Goal: Task Accomplishment & Management: Manage account settings

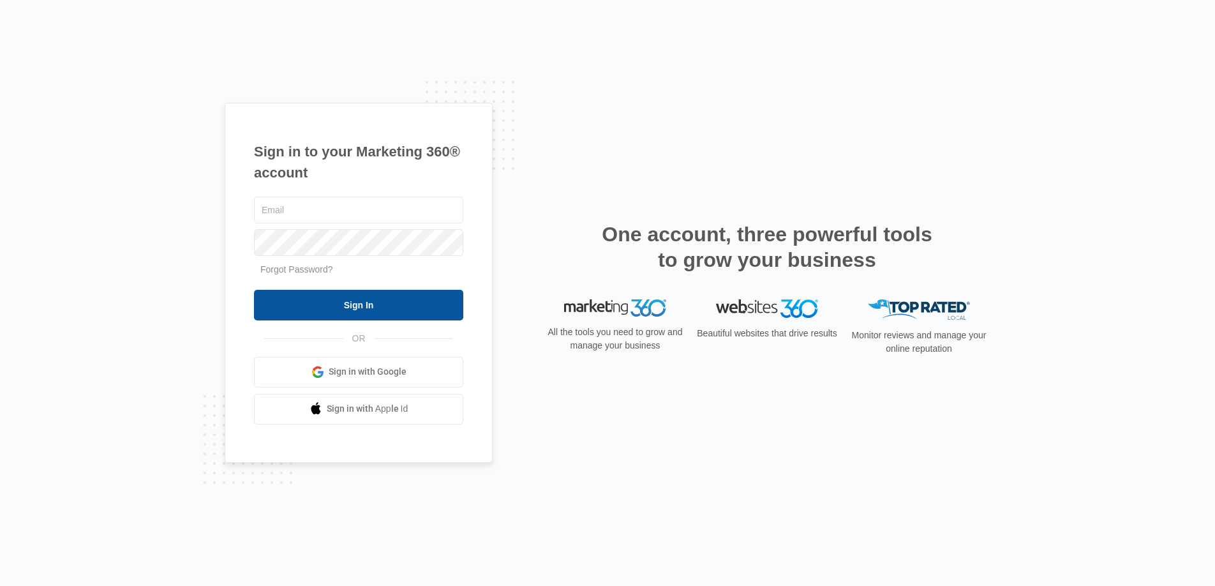
type input "joel.green@madwire.com"
click at [412, 304] on input "Sign In" at bounding box center [358, 305] width 209 height 31
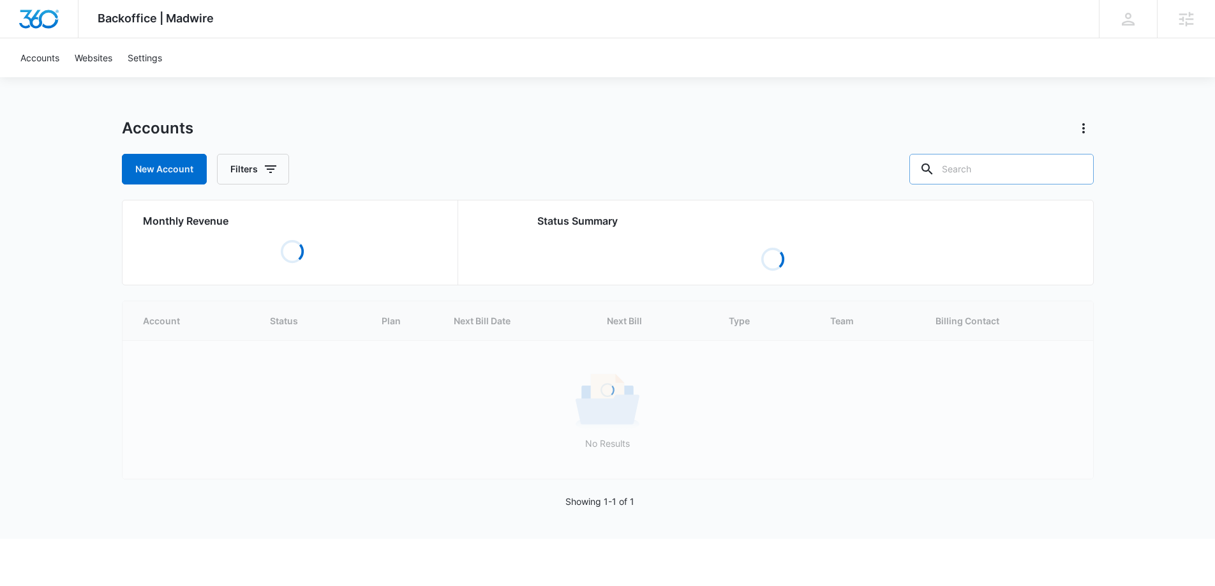
click at [1025, 166] on input "text" at bounding box center [1002, 169] width 184 height 31
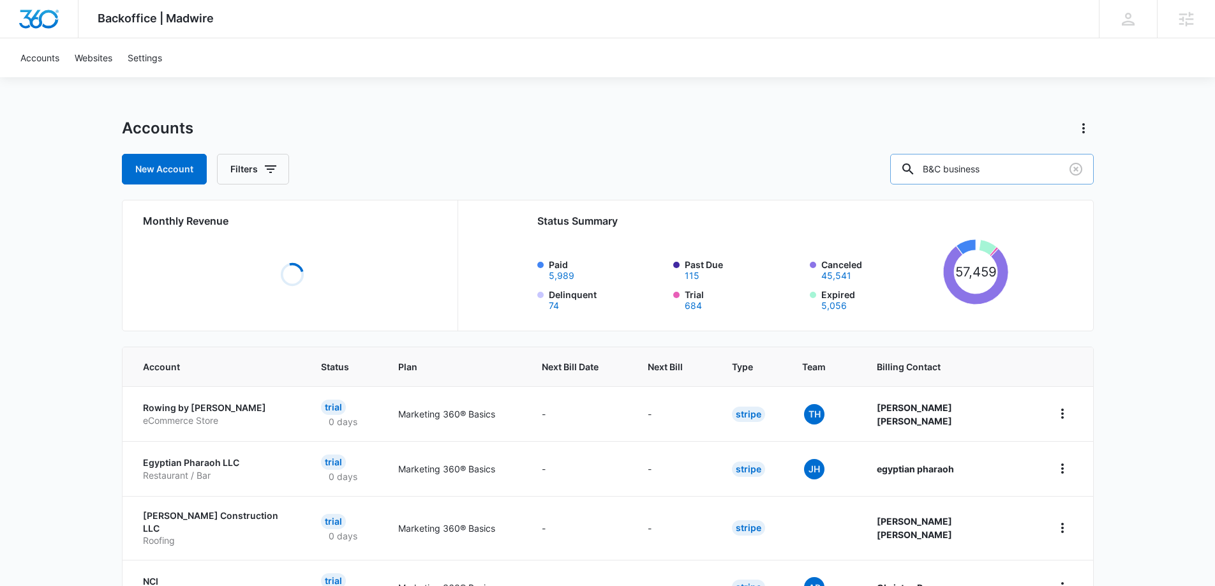
type input "B&C business"
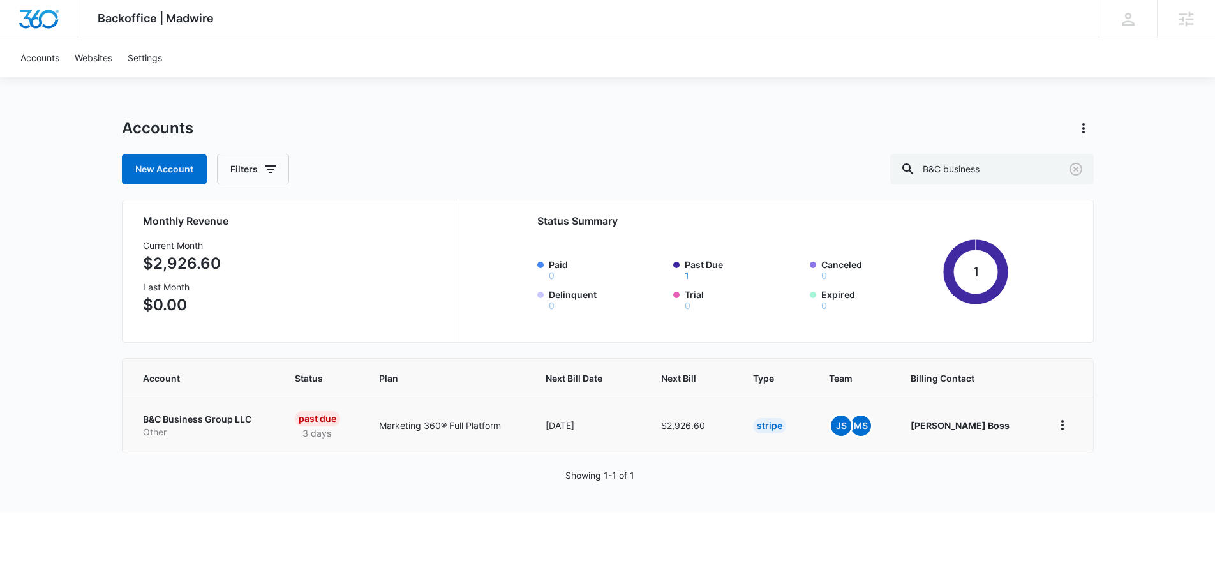
click at [223, 423] on p "B&C Business Group LLC" at bounding box center [203, 419] width 121 height 13
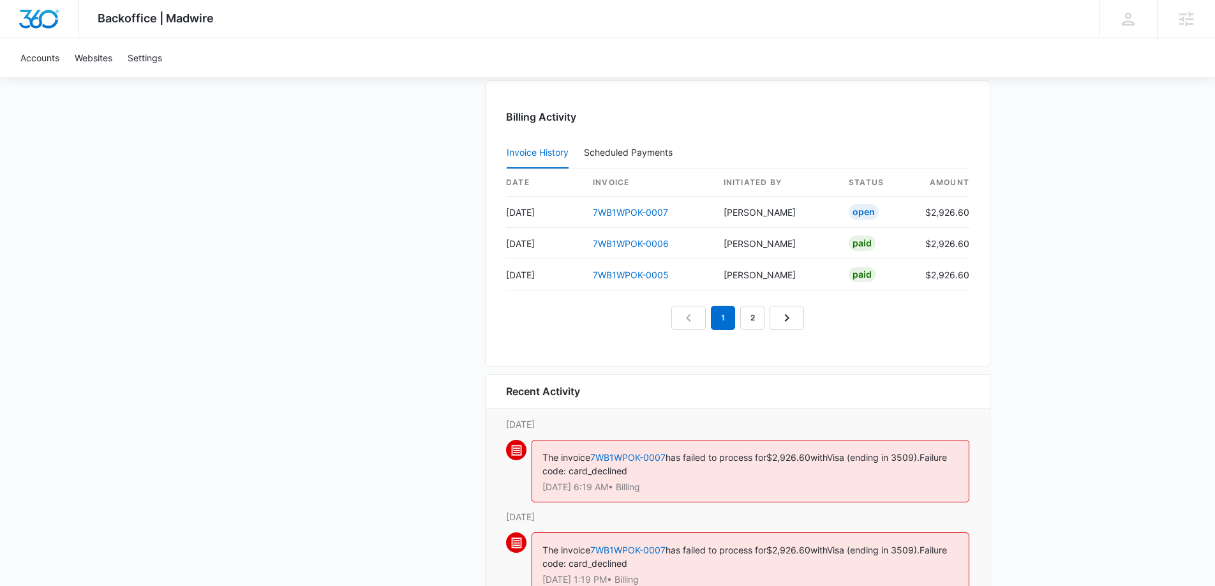
scroll to position [1356, 0]
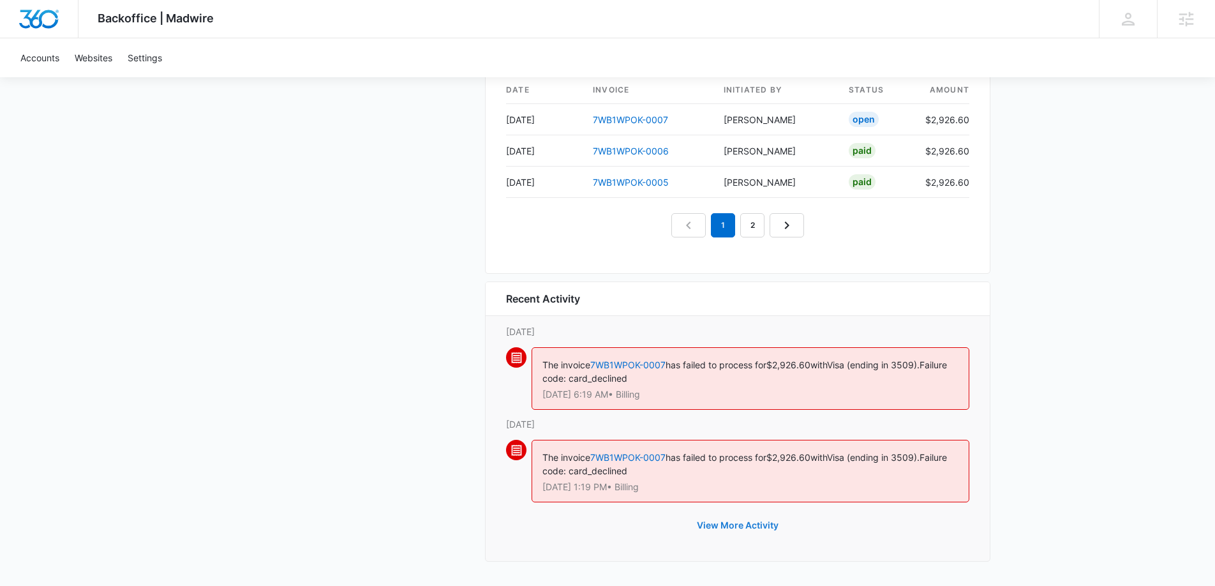
click at [752, 529] on button "View More Activity" at bounding box center [737, 525] width 107 height 31
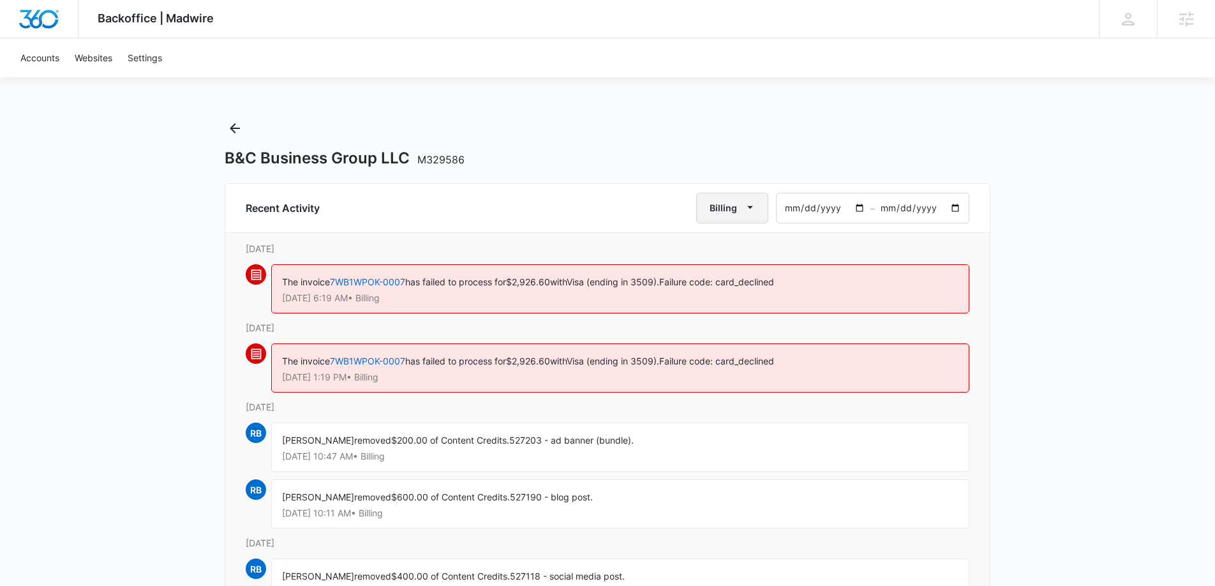
click at [756, 206] on icon "button" at bounding box center [750, 206] width 13 height 13
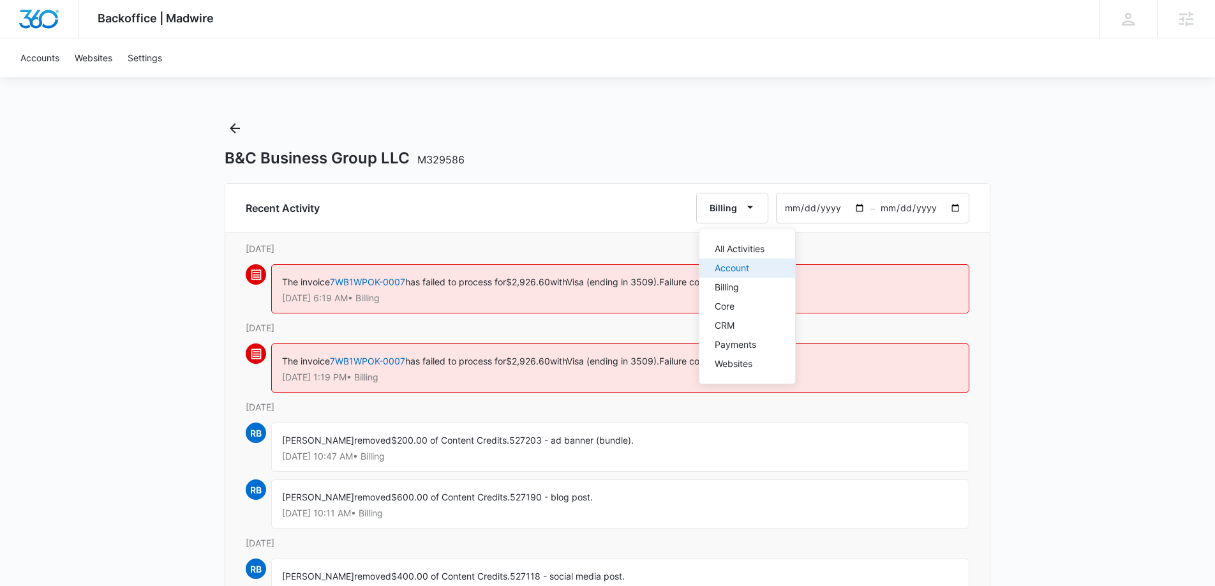
click at [735, 267] on div "Account" at bounding box center [740, 268] width 50 height 9
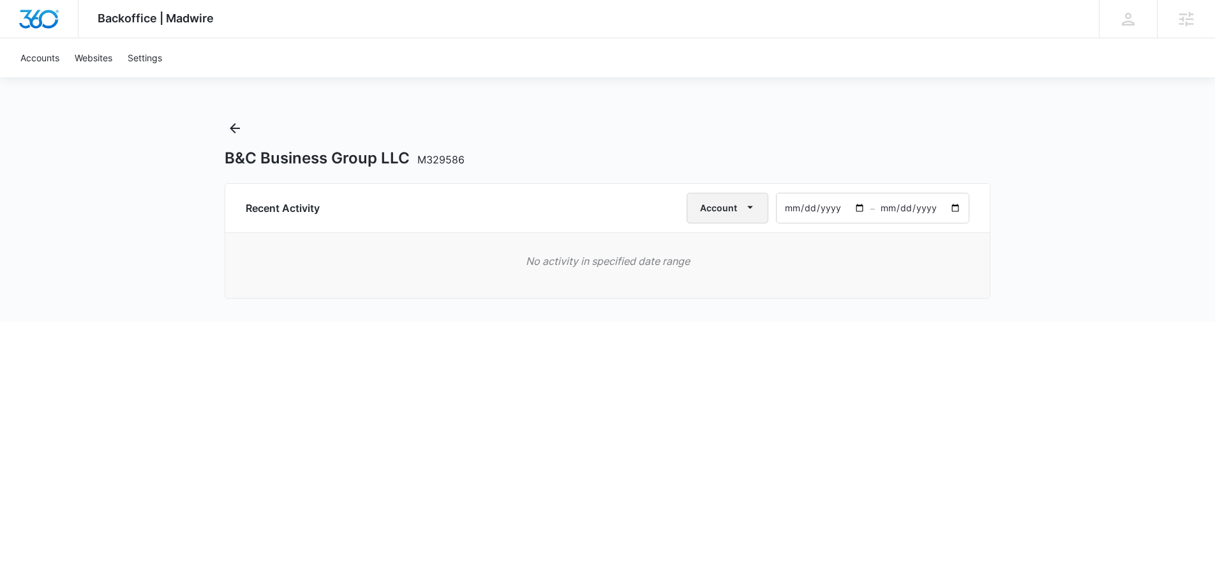
click at [758, 203] on span "button" at bounding box center [749, 207] width 15 height 15
click at [728, 285] on div "Billing" at bounding box center [730, 287] width 50 height 9
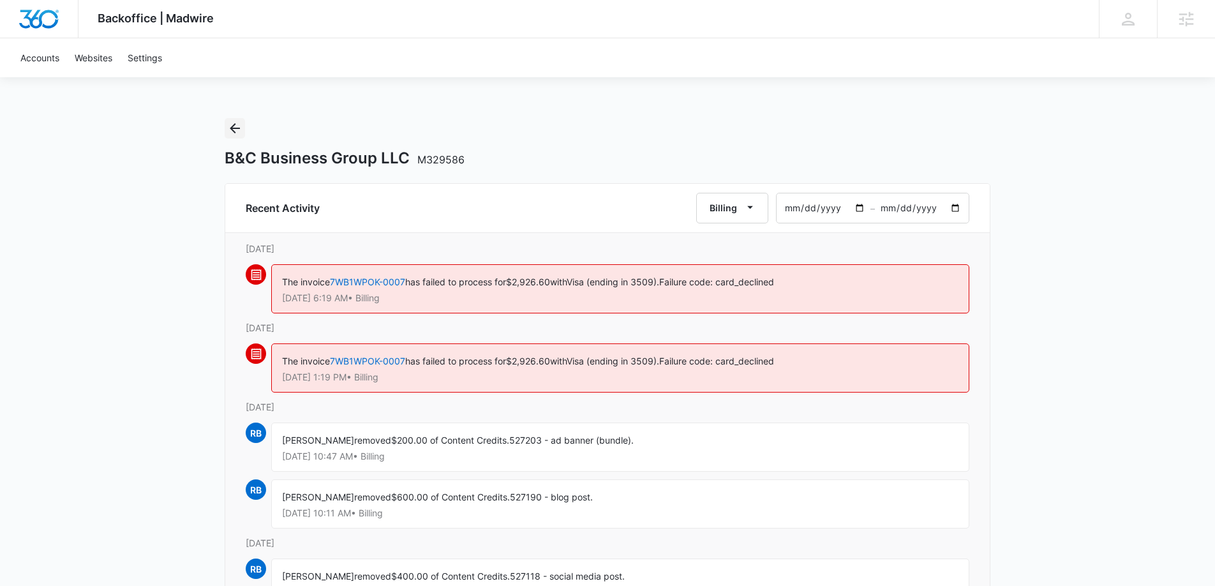
click at [241, 130] on icon "Back" at bounding box center [234, 128] width 15 height 15
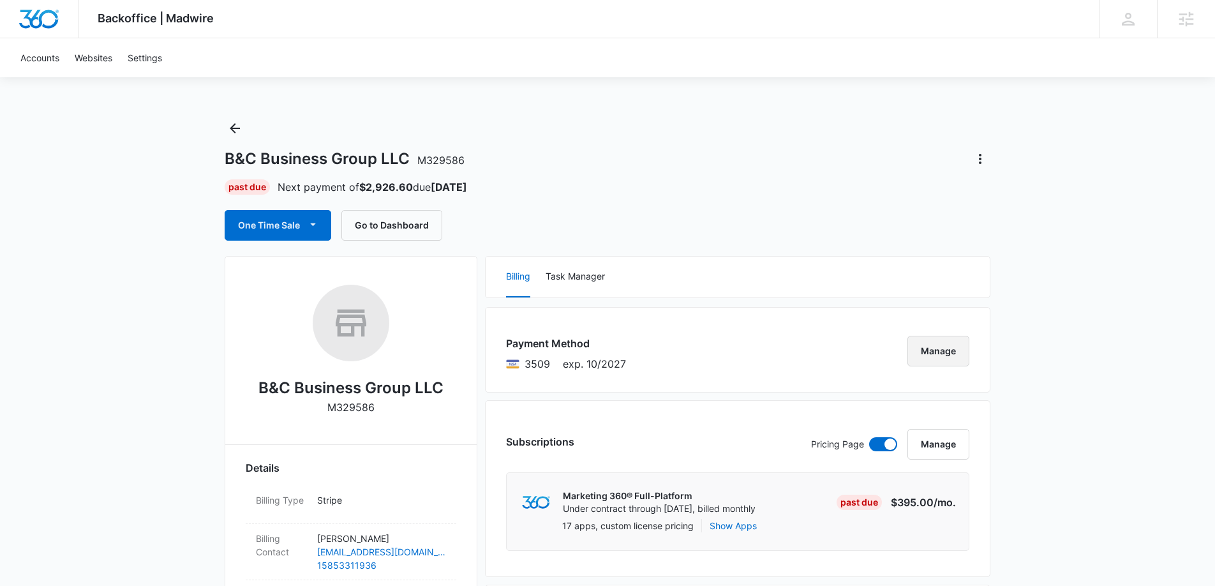
click at [943, 361] on button "Manage" at bounding box center [939, 351] width 62 height 31
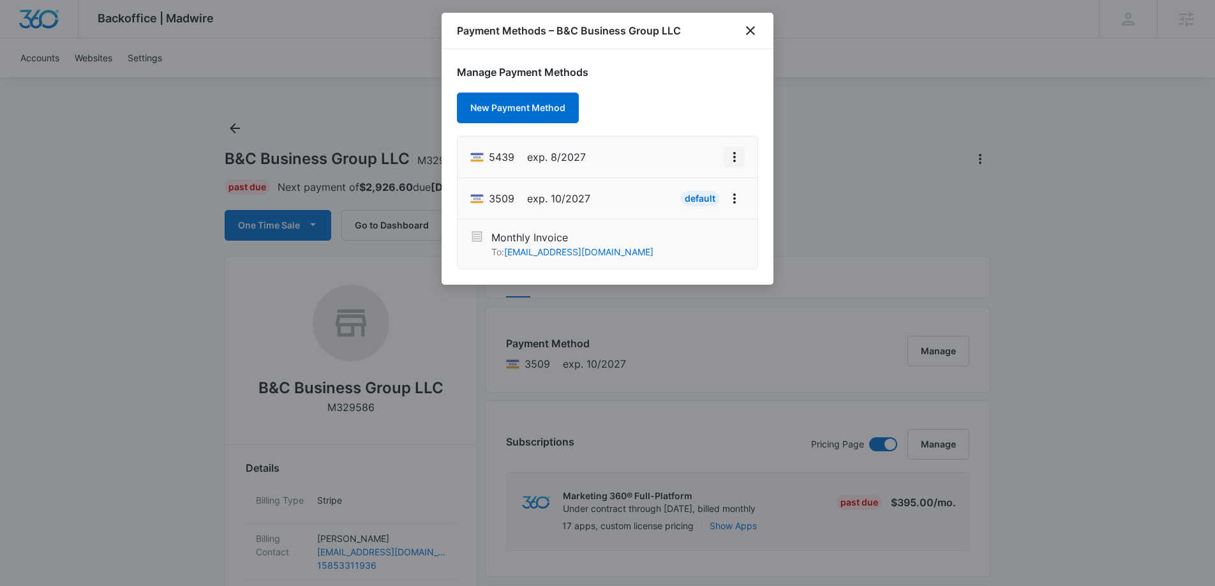
click at [738, 160] on icon "View More" at bounding box center [734, 156] width 15 height 15
click at [703, 207] on div "Set As Default" at bounding box center [683, 211] width 59 height 9
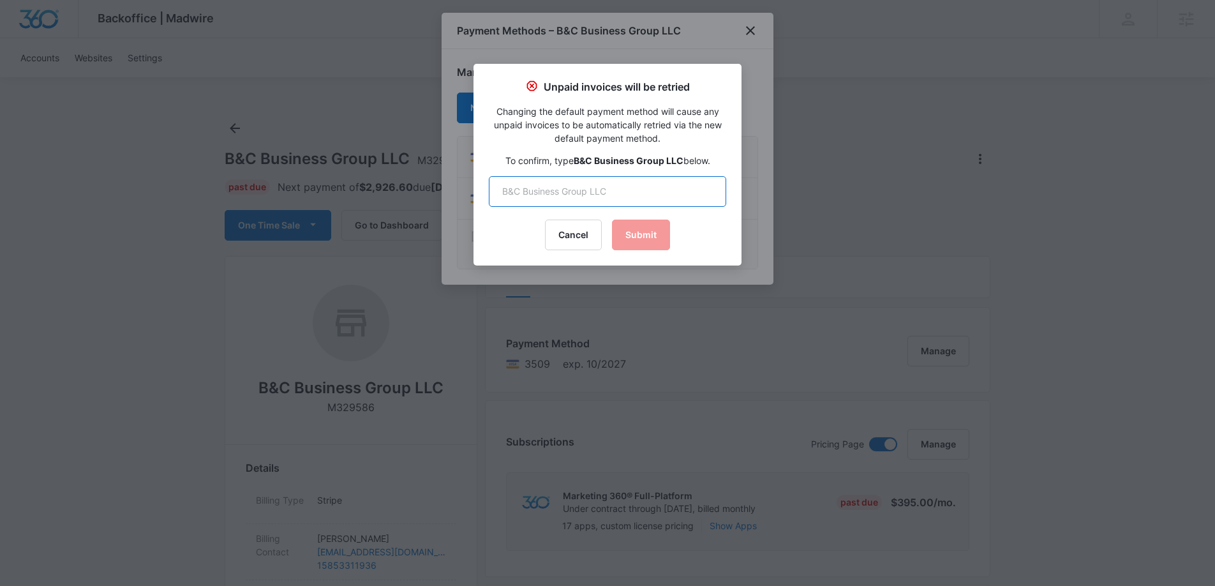
click at [694, 193] on input "text" at bounding box center [607, 191] width 237 height 31
type input "B&C Business Group LLC"
click at [651, 238] on button "Submit" at bounding box center [641, 235] width 58 height 31
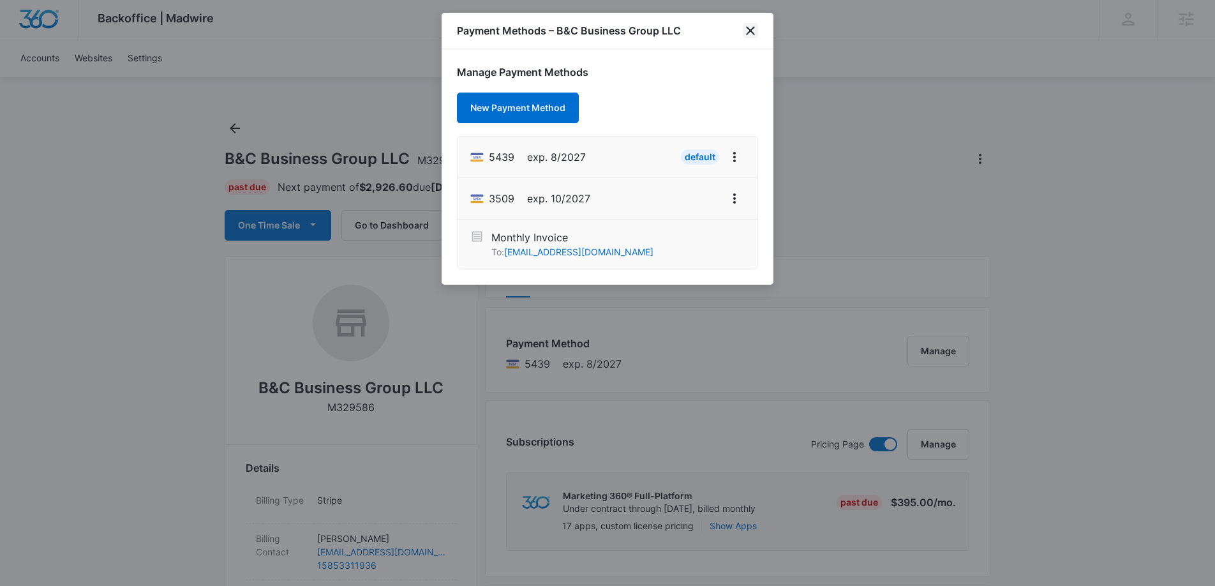
click at [746, 29] on icon "close" at bounding box center [750, 30] width 15 height 15
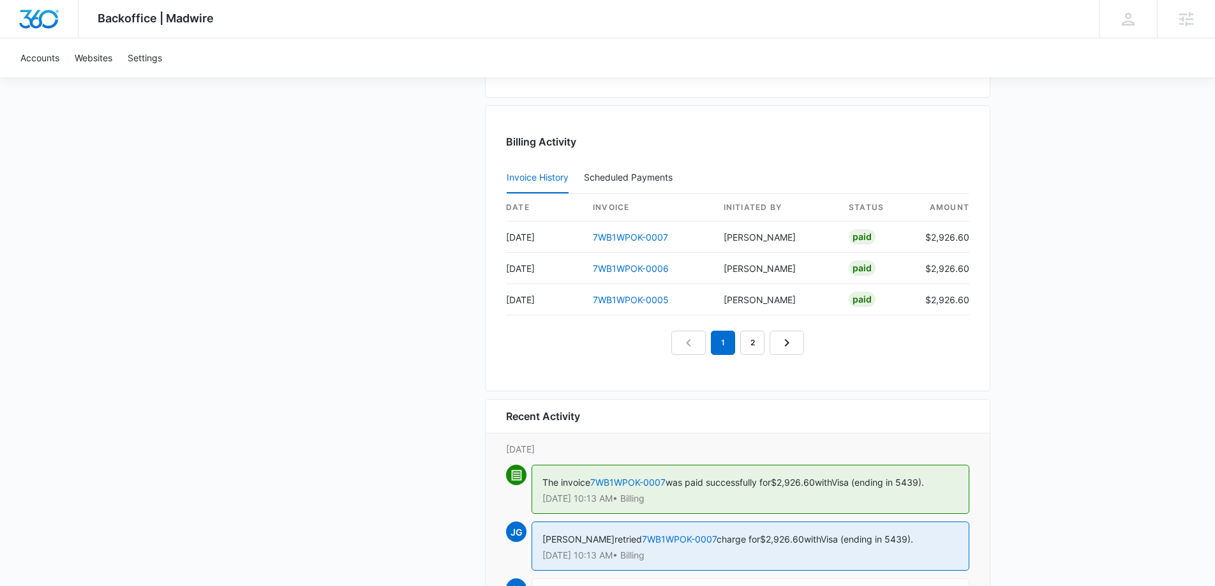
scroll to position [1242, 0]
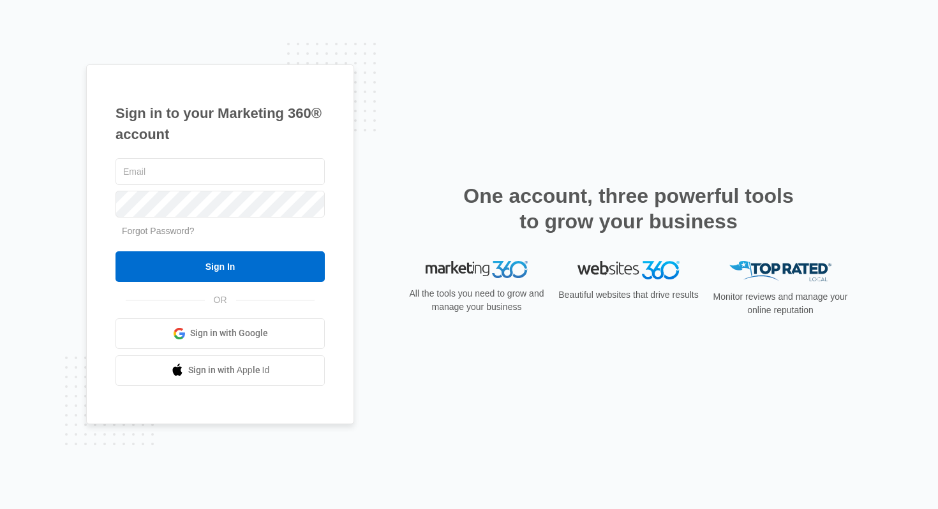
type input "[DOMAIN_NAME][EMAIL_ADDRESS][DOMAIN_NAME]"
click at [223, 245] on form "[DOMAIN_NAME][EMAIL_ADDRESS][DOMAIN_NAME] Forgot Password? Sign In" at bounding box center [220, 219] width 209 height 126
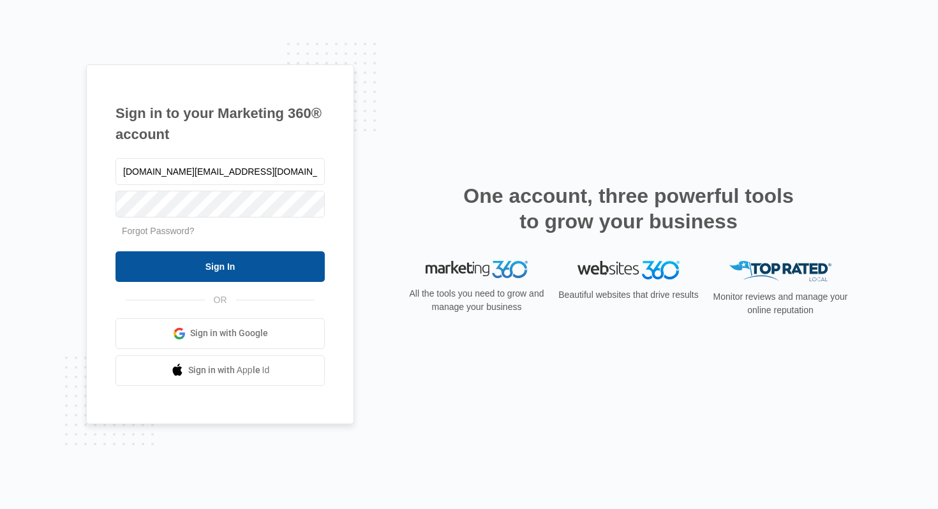
click at [221, 277] on input "Sign In" at bounding box center [220, 266] width 209 height 31
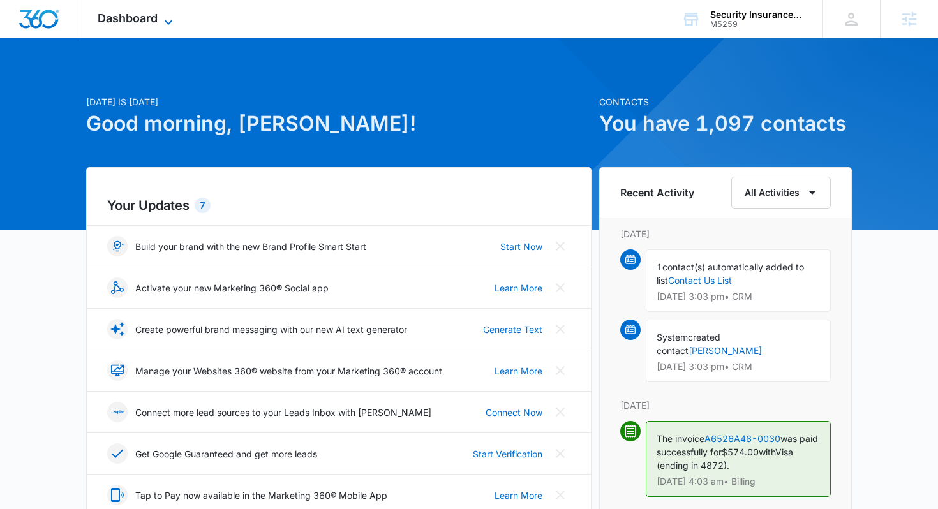
click at [157, 15] on span "Dashboard" at bounding box center [128, 17] width 60 height 13
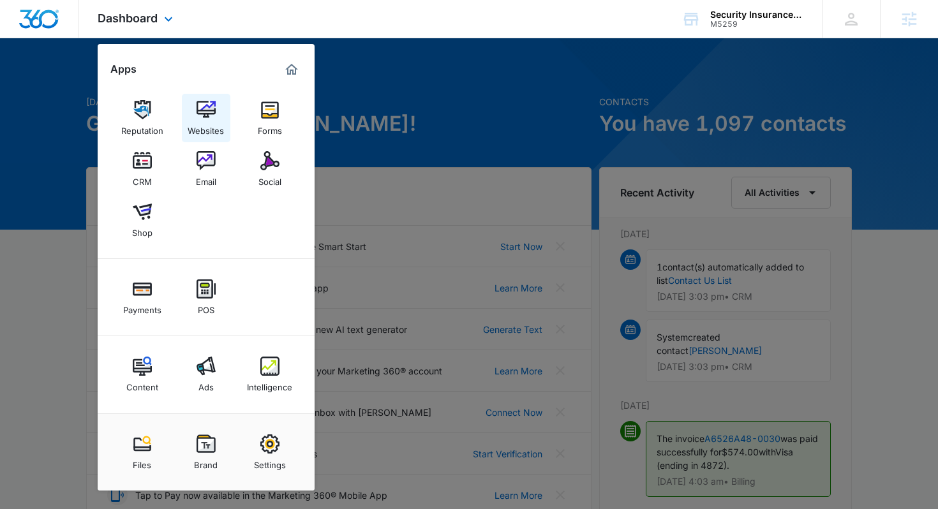
click at [213, 127] on div "Websites" at bounding box center [206, 127] width 36 height 17
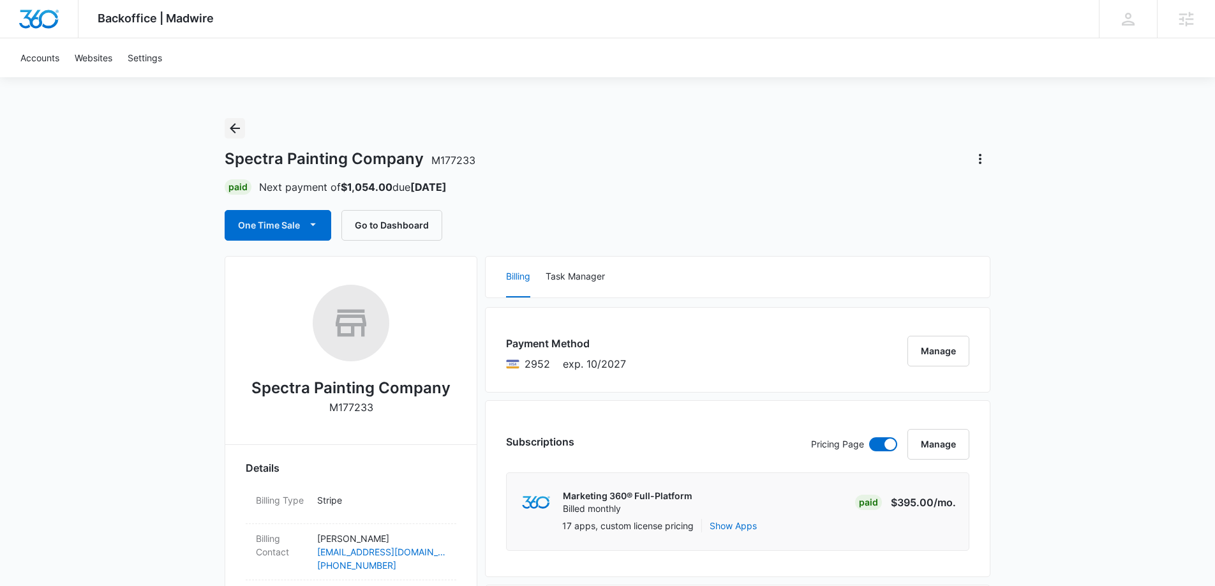
click at [238, 127] on icon "Back" at bounding box center [234, 128] width 15 height 15
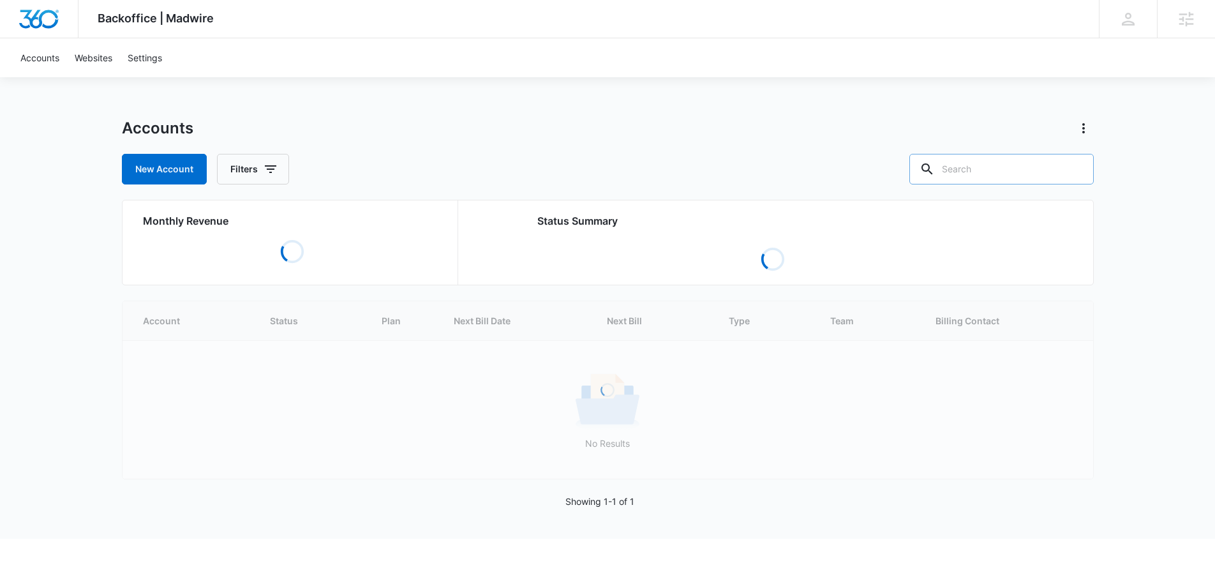
click at [985, 169] on input "text" at bounding box center [1002, 169] width 184 height 31
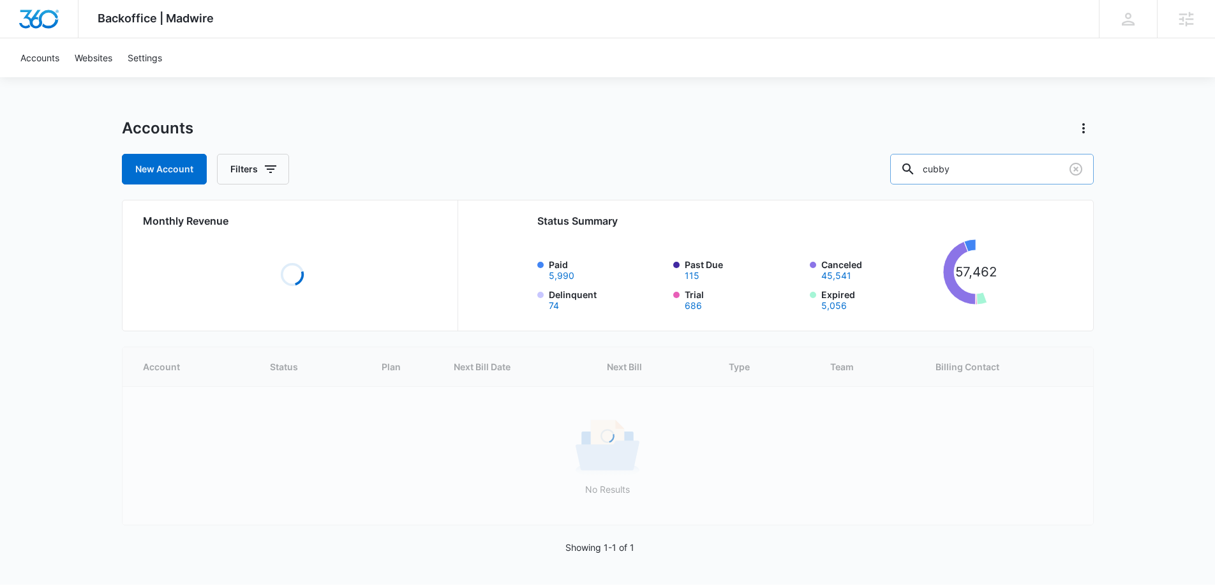
type input "cubby"
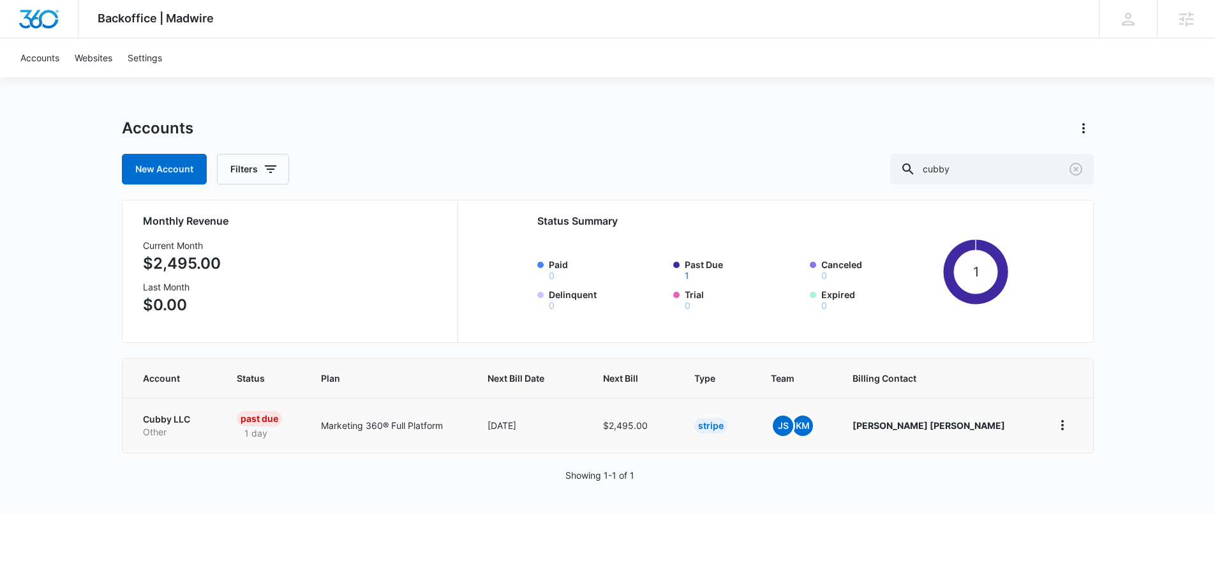
click at [177, 419] on p "Cubby LLC" at bounding box center [175, 419] width 64 height 13
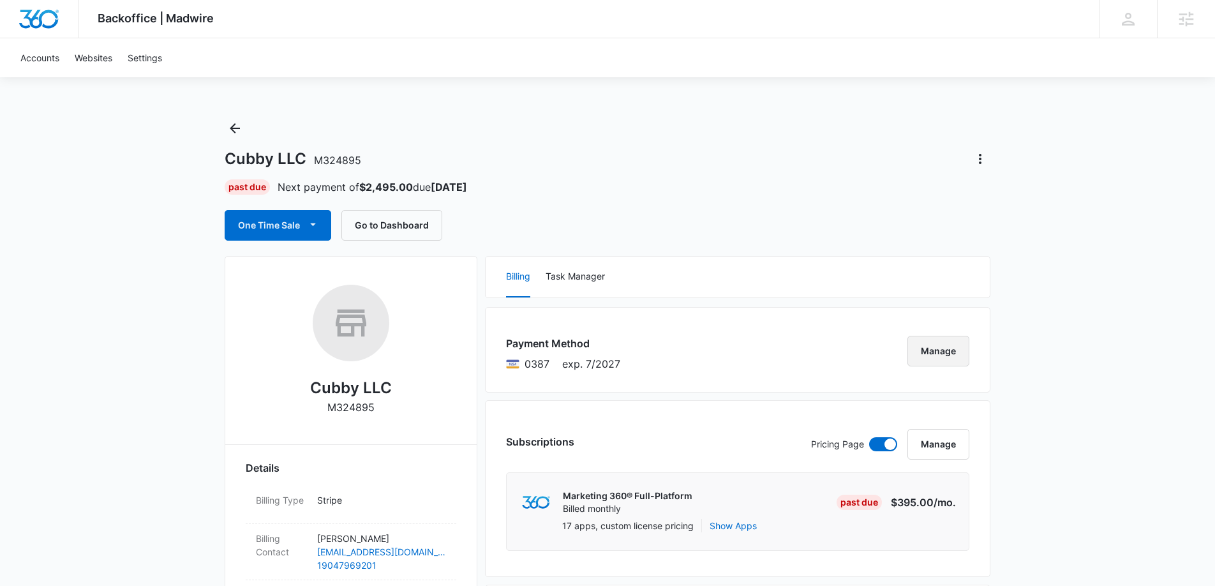
click at [932, 353] on button "Manage" at bounding box center [939, 351] width 62 height 31
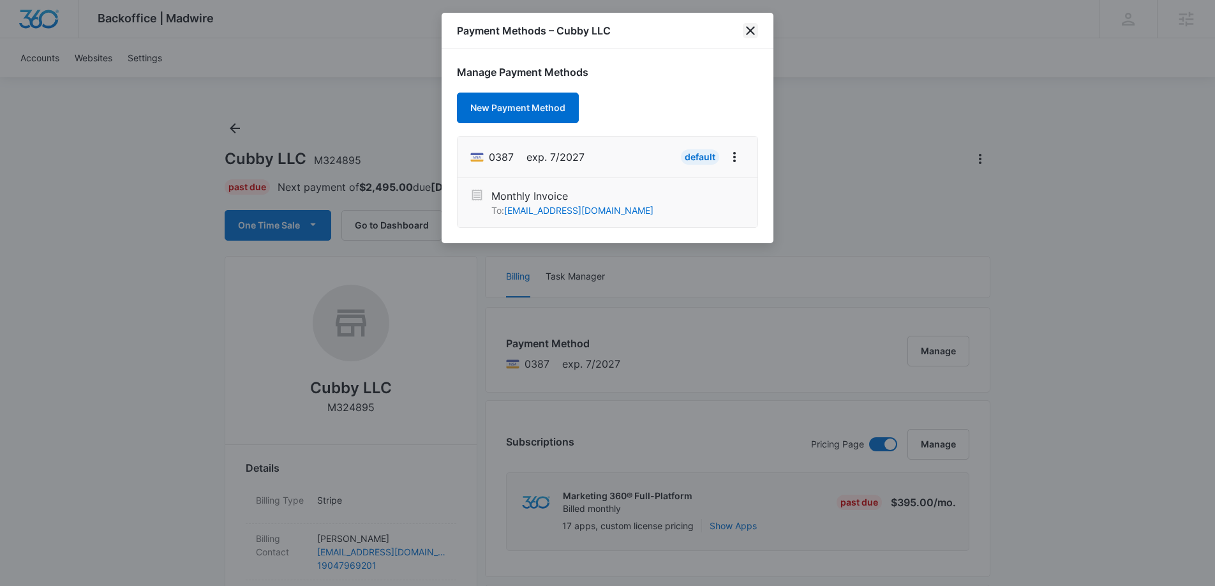
click at [747, 31] on icon "close" at bounding box center [750, 30] width 15 height 15
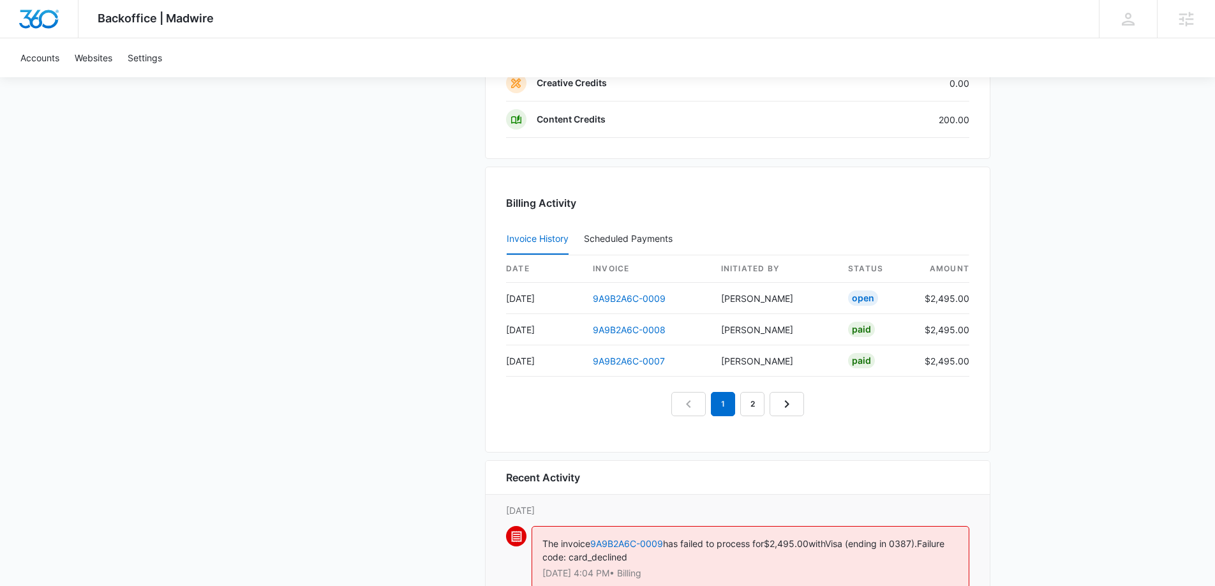
scroll to position [1227, 0]
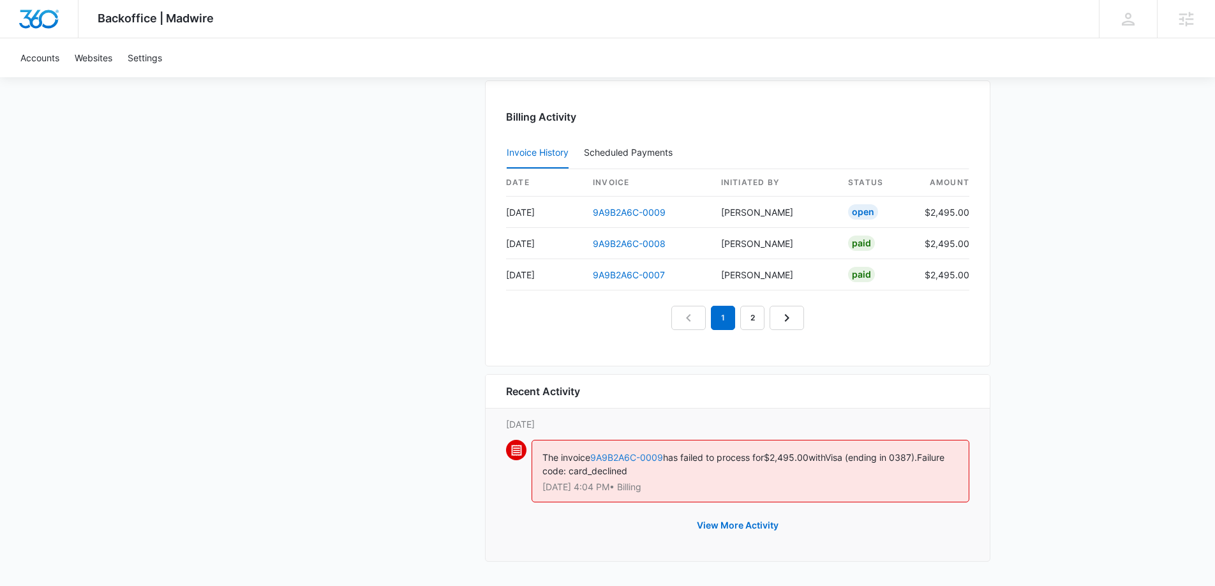
click at [658, 460] on link "9A9B2A6C-0009" at bounding box center [626, 457] width 73 height 11
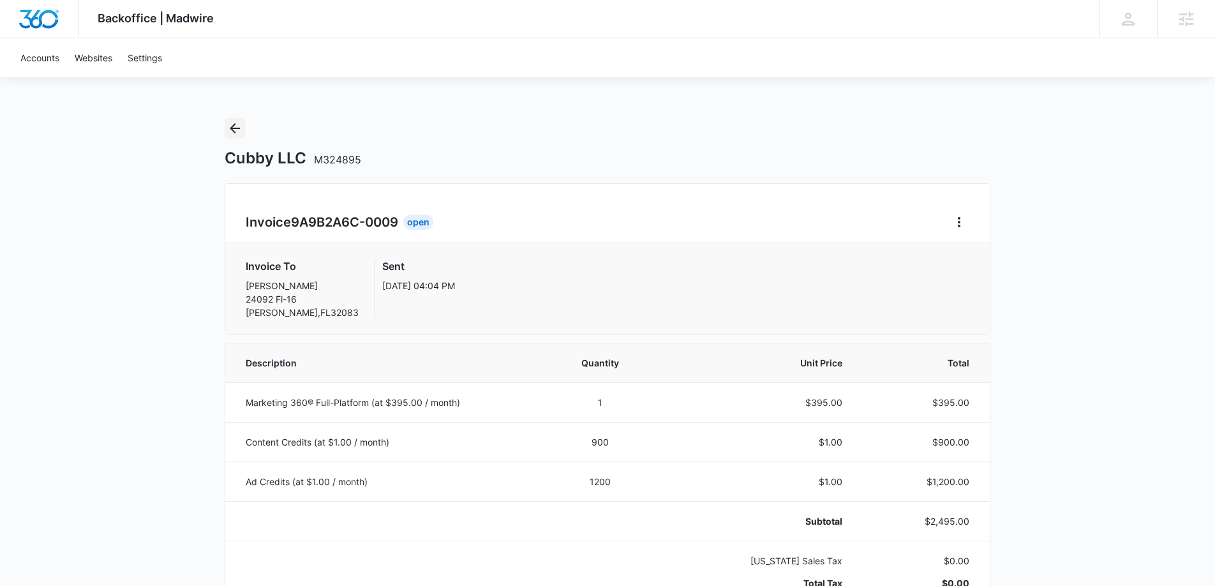
click at [226, 131] on button "Back" at bounding box center [235, 128] width 20 height 20
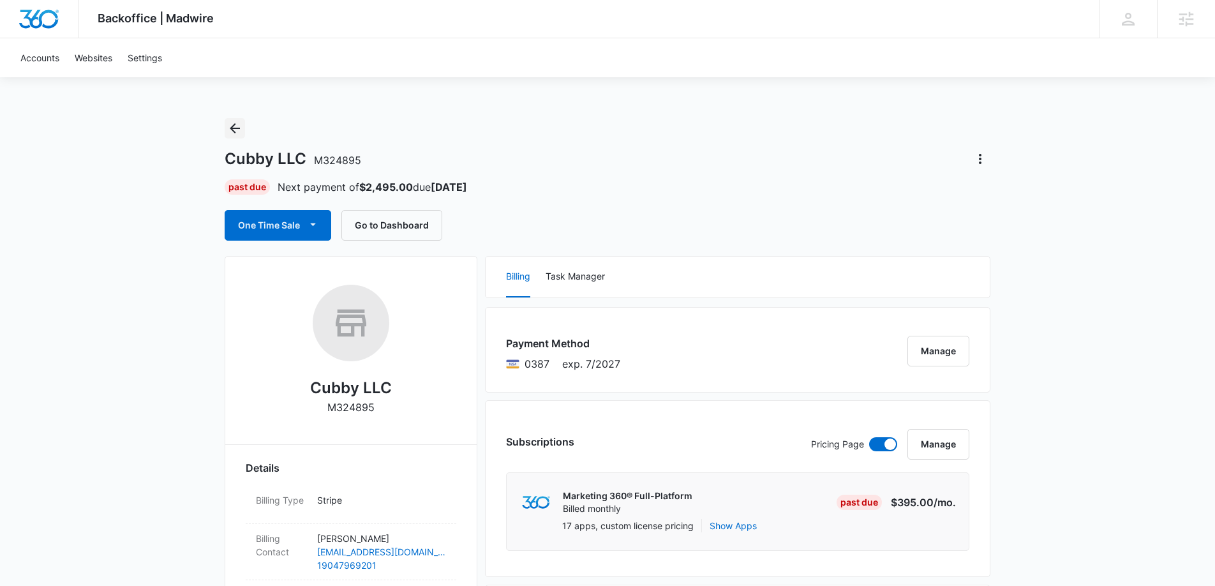
click at [231, 131] on icon "Back" at bounding box center [234, 128] width 15 height 15
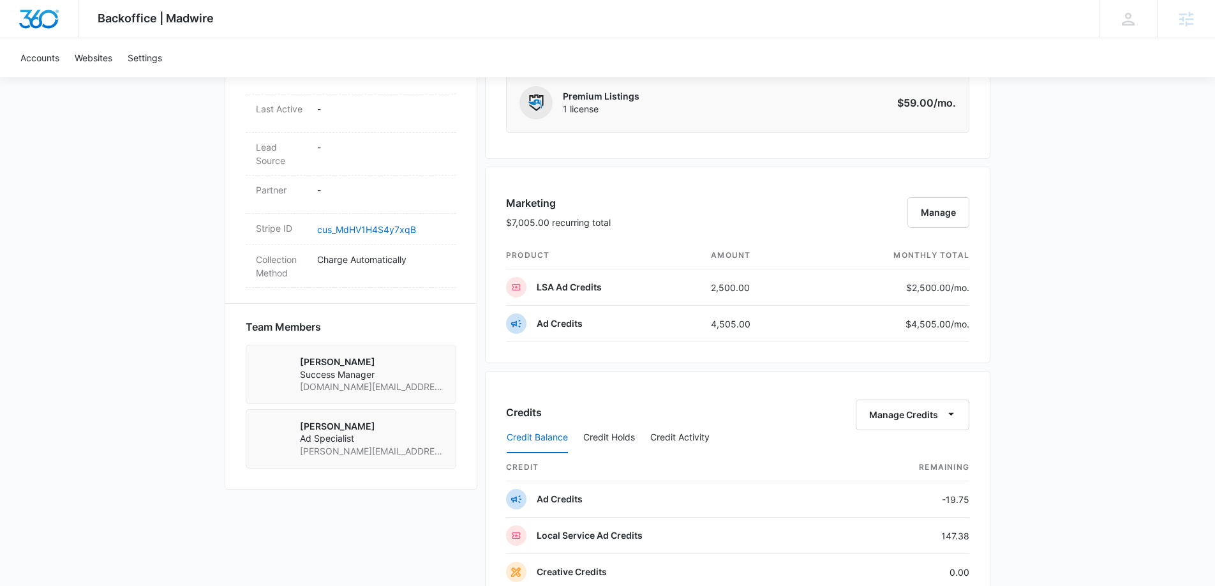
scroll to position [689, 0]
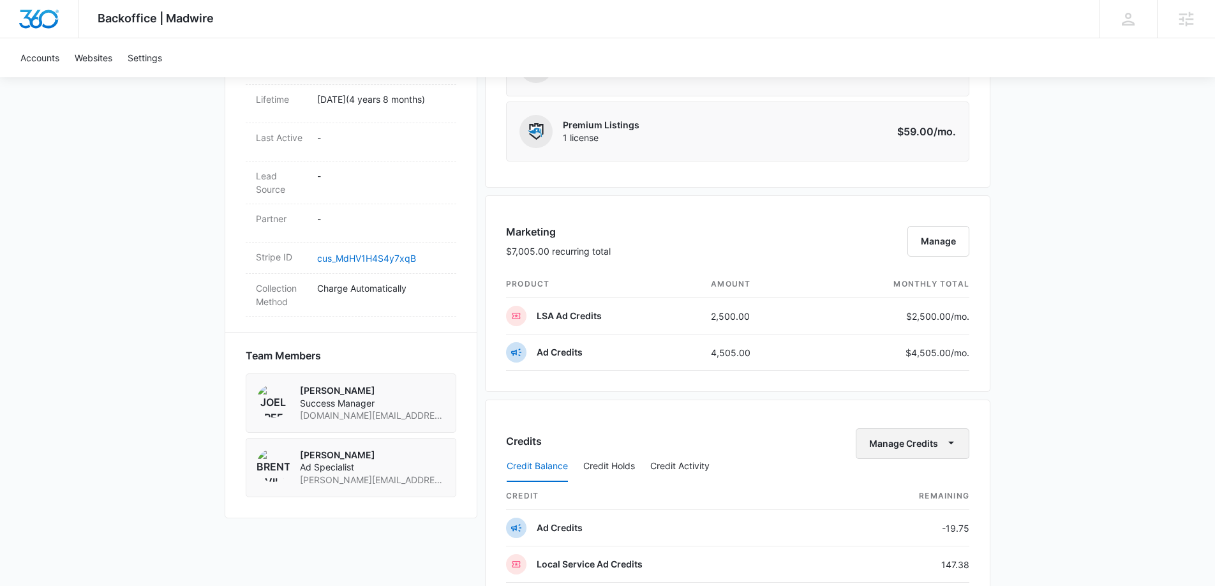
click at [922, 440] on button "Manage Credits" at bounding box center [913, 443] width 114 height 31
click at [904, 476] on button "Transfer Credits" at bounding box center [913, 484] width 113 height 19
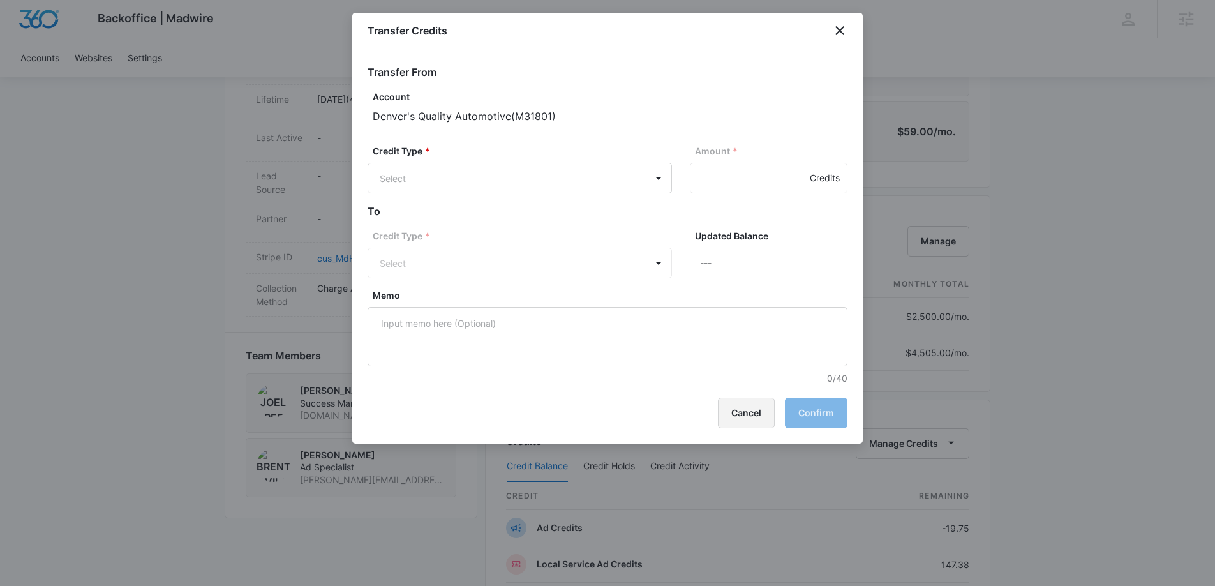
drag, startPoint x: 757, startPoint y: 423, endPoint x: 752, endPoint y: 414, distance: 10.6
click at [757, 423] on button "Cancel" at bounding box center [746, 413] width 57 height 31
